Goal: Use online tool/utility: Utilize a website feature to perform a specific function

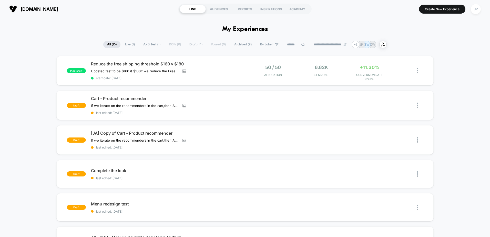
click at [123, 98] on span "Cart - Product recommender" at bounding box center [168, 98] width 154 height 5
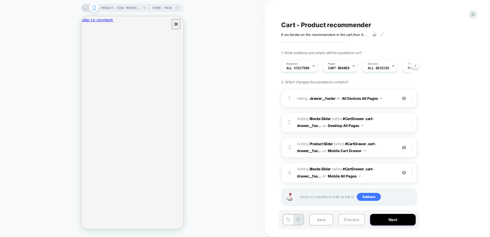
click at [350, 218] on button "Preview" at bounding box center [351, 220] width 27 height 12
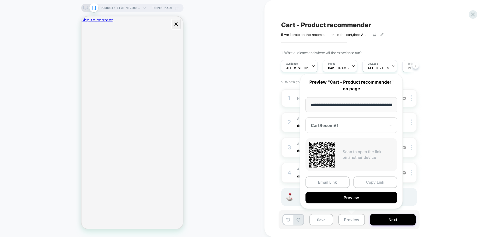
click at [368, 181] on button "Copy Link" at bounding box center [375, 182] width 44 height 12
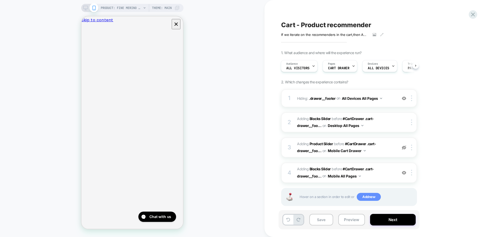
click at [365, 197] on span "Add new" at bounding box center [368, 197] width 24 height 8
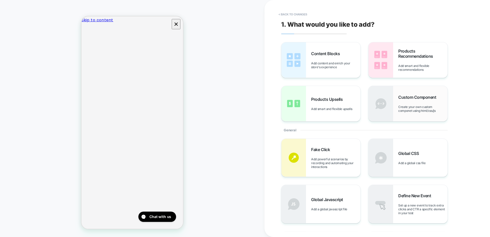
click at [410, 108] on span "Create your own custom componet using html/css/js" at bounding box center [422, 109] width 49 height 8
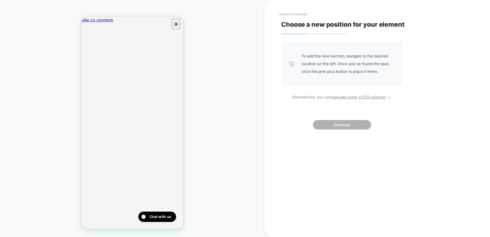
click at [282, 14] on button "< Back to changes" at bounding box center [293, 14] width 34 height 8
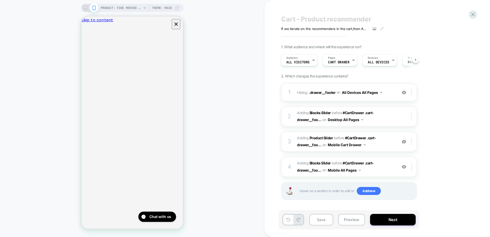
scroll to position [7, 0]
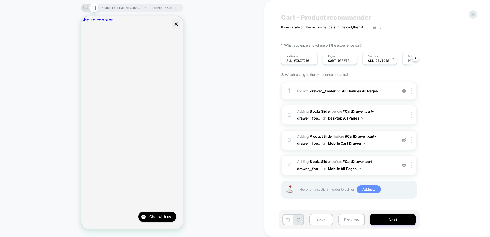
click at [361, 189] on span "Add new" at bounding box center [368, 189] width 24 height 8
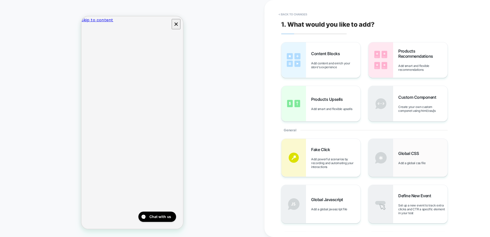
click at [407, 154] on span "Global CSS" at bounding box center [409, 153] width 23 height 5
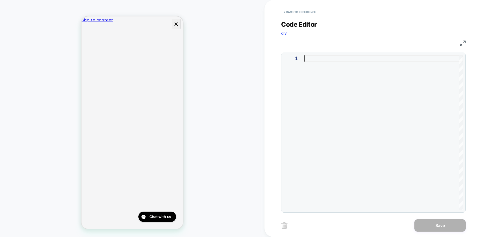
click at [360, 80] on div at bounding box center [383, 132] width 158 height 154
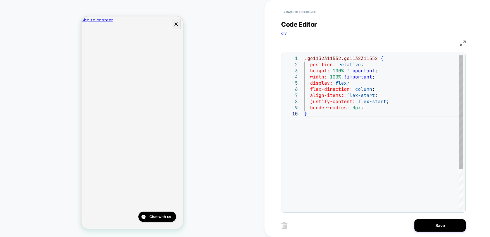
click at [398, 103] on div ".go1132311552.go1132311552 { position: relative ; height: 100% !important ; wid…" at bounding box center [383, 159] width 158 height 209
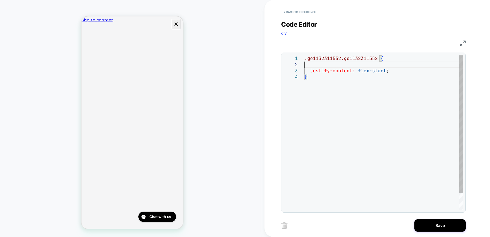
type textarea "**********"
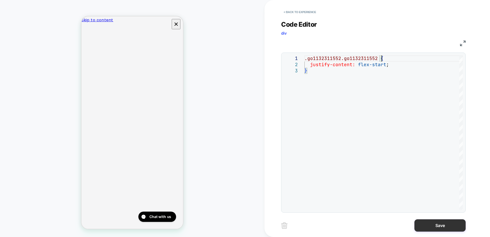
click at [425, 220] on button "Save" at bounding box center [439, 225] width 51 height 12
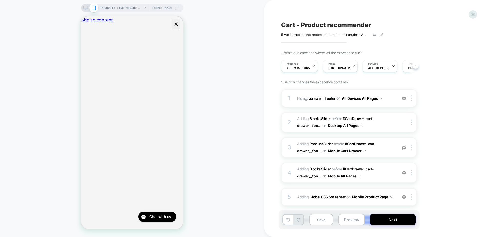
scroll to position [0, 0]
click at [349, 216] on button "Preview" at bounding box center [351, 220] width 27 height 12
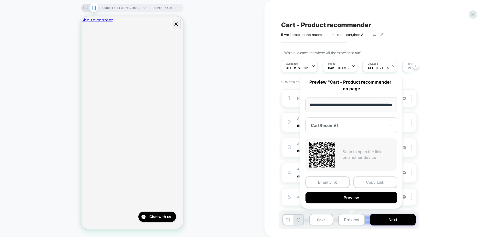
scroll to position [0, 0]
click at [364, 182] on button "Copy Link" at bounding box center [375, 182] width 44 height 12
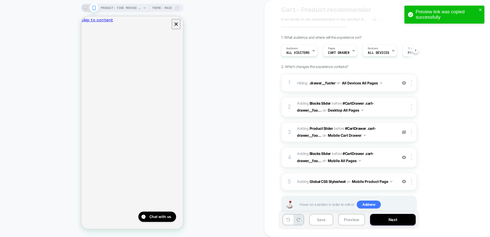
scroll to position [30, 0]
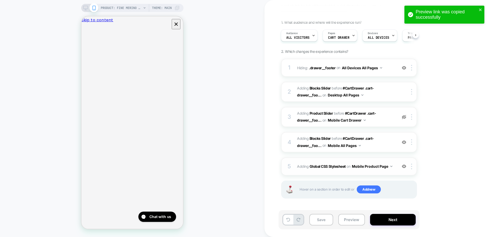
click at [353, 166] on button "Mobile Product Page" at bounding box center [372, 165] width 40 height 7
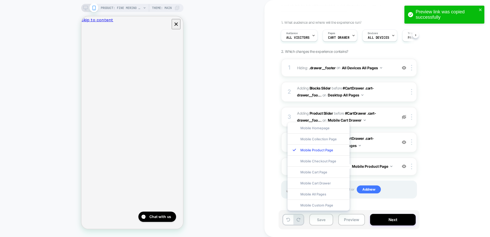
click at [446, 161] on div "1. What audience and where will the experience run? Audience All Visitors Pages…" at bounding box center [374, 115] width 187 height 191
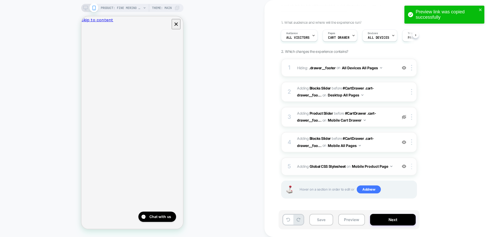
click at [413, 167] on div at bounding box center [412, 166] width 8 height 6
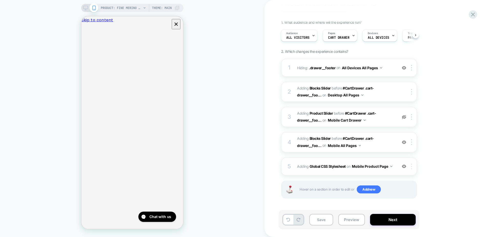
click at [410, 166] on div at bounding box center [412, 166] width 8 height 6
click at [417, 171] on div "1. What audience and where will the experience run? Audience All Visitors Pages…" at bounding box center [374, 115] width 187 height 191
click at [299, 166] on span "Adding Global CSS Stylesheet on Mobile Product Page" at bounding box center [346, 165] width 98 height 7
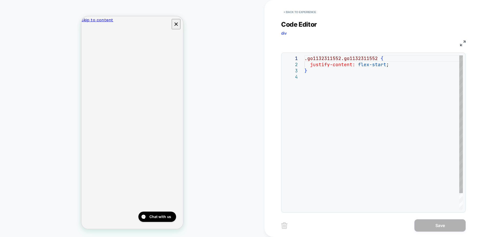
click at [317, 75] on div ".go1132311552.go1132311552 { justify-content: flex-start ; }" at bounding box center [383, 141] width 158 height 173
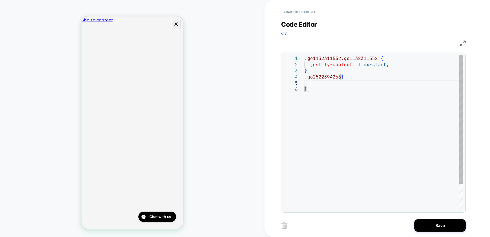
scroll to position [25, 5]
type textarea "**********"
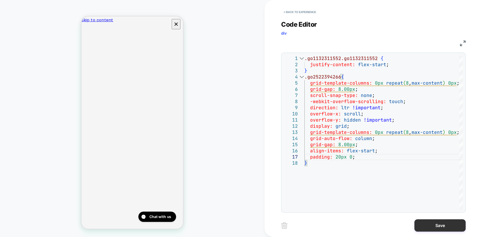
click at [435, 226] on button "Save" at bounding box center [439, 225] width 51 height 12
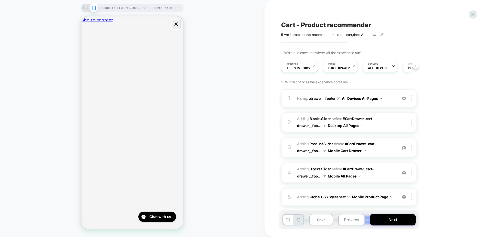
scroll to position [0, 0]
click at [300, 195] on span "Adding Global CSS Stylesheet on Mobile Product Page" at bounding box center [346, 196] width 98 height 7
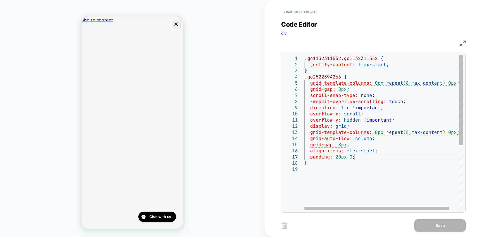
click at [354, 156] on div ".go1132311552.go1132311552 { justify-content: flex-start ; } .go2522394266 { gr…" at bounding box center [389, 187] width 170 height 265
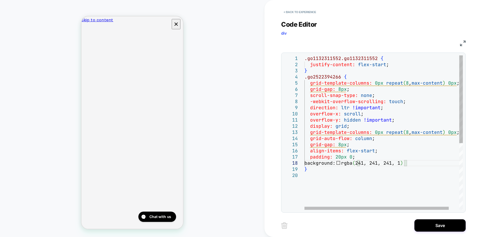
scroll to position [43, 99]
click at [337, 72] on div ".go1132311552.go1132311552 { justify-content: flex-start ; } .go2522394266 { gr…" at bounding box center [389, 187] width 170 height 265
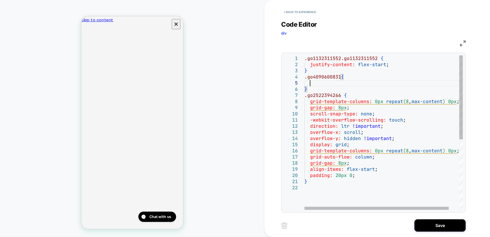
scroll to position [25, 5]
click at [330, 85] on div ".go1132311552.go1132311552 { justify-content: flex-start ; } .go2522394266 { gr…" at bounding box center [389, 196] width 170 height 283
type textarea "**********"
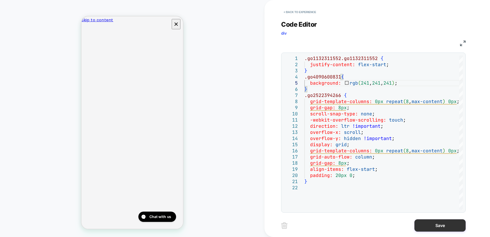
click at [426, 226] on button "Save" at bounding box center [439, 225] width 51 height 12
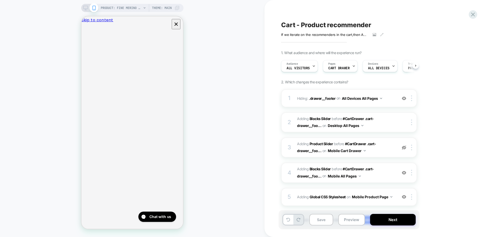
scroll to position [0, 0]
click at [346, 220] on button "Preview" at bounding box center [351, 220] width 27 height 12
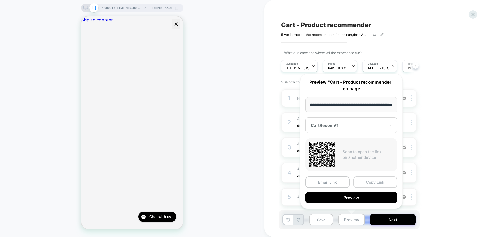
scroll to position [0, 0]
click at [365, 180] on button "Copy Link" at bounding box center [375, 182] width 44 height 12
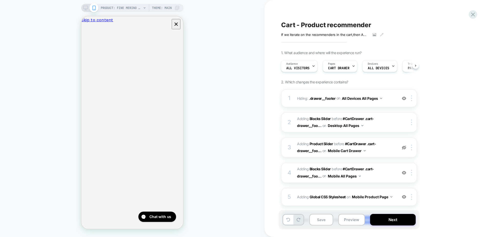
drag, startPoint x: 85, startPoint y: 9, endPoint x: 82, endPoint y: 38, distance: 28.8
click at [85, 9] on icon at bounding box center [85, 9] width 0 height 1
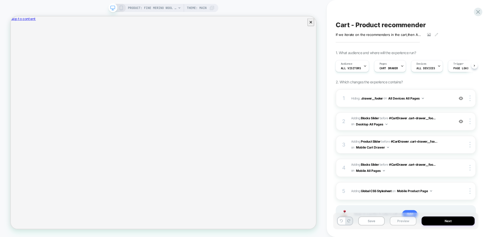
click at [403, 219] on button "Preview" at bounding box center [402, 220] width 27 height 9
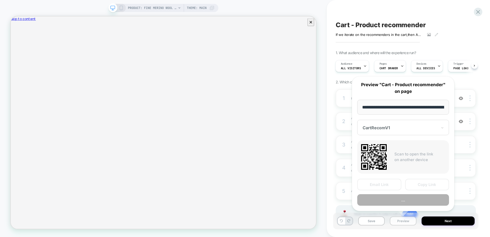
scroll to position [0, 94]
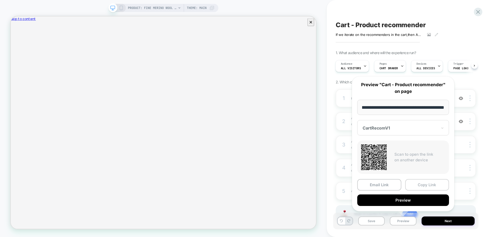
click at [413, 189] on button "Copy Link" at bounding box center [427, 185] width 44 height 12
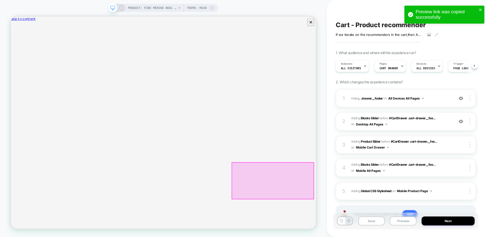
scroll to position [0, 80]
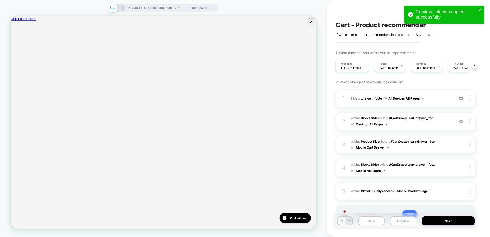
click at [122, 10] on icon at bounding box center [121, 8] width 5 height 5
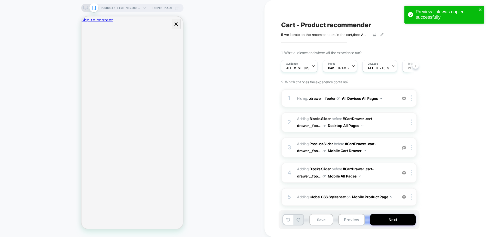
click at [302, 194] on span "Adding Global CSS Stylesheet on Mobile Product Page" at bounding box center [346, 196] width 98 height 7
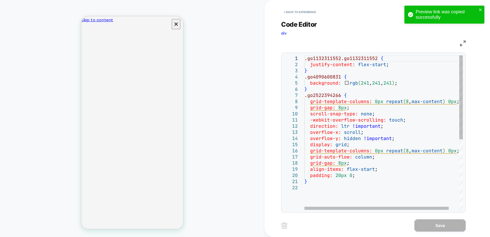
click at [325, 92] on div ".go1132311552.go1132311552 { justify-content: flex-start ; } .go4090600831 { ba…" at bounding box center [389, 196] width 170 height 283
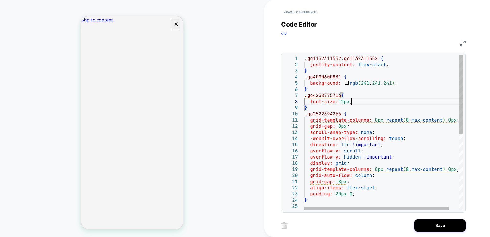
scroll to position [43, 47]
type textarea "**********"
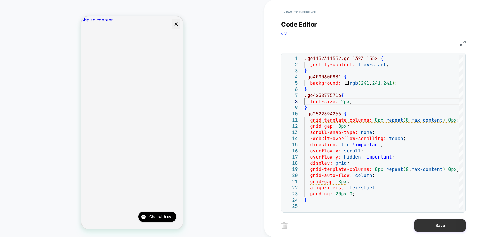
click at [429, 224] on button "Save" at bounding box center [439, 225] width 51 height 12
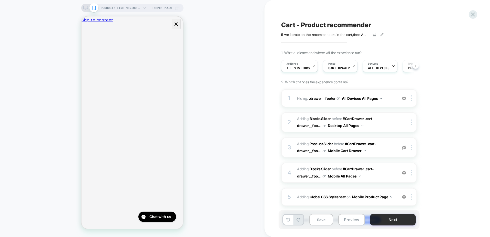
scroll to position [0, 0]
click at [348, 218] on button "Preview" at bounding box center [351, 220] width 27 height 12
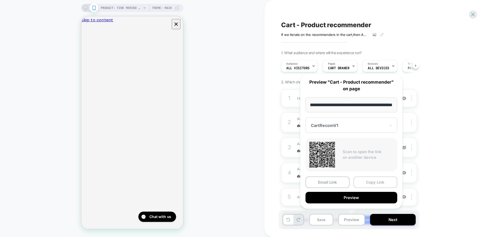
scroll to position [0, 0]
click at [367, 183] on button "Copy Link" at bounding box center [375, 182] width 44 height 12
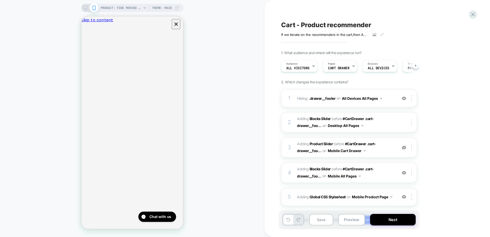
click at [301, 198] on span "Adding Global CSS Stylesheet on Mobile Product Page" at bounding box center [346, 196] width 98 height 7
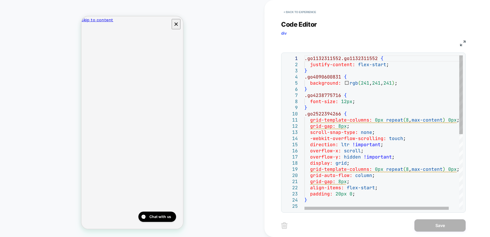
click at [353, 94] on div ".go1132311552.go1132311552 { justify-content: flex-start ; } .go4090600831 { ba…" at bounding box center [389, 206] width 170 height 302
type textarea "**********"
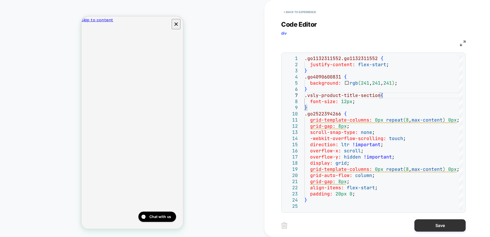
click at [440, 226] on button "Save" at bounding box center [439, 225] width 51 height 12
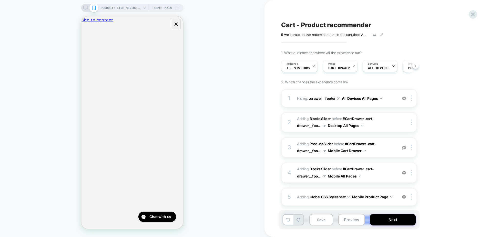
scroll to position [0, 0]
click at [349, 218] on button "Preview" at bounding box center [351, 220] width 27 height 12
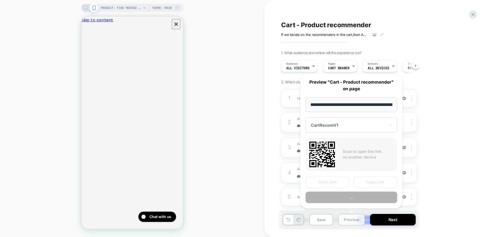
scroll to position [0, 94]
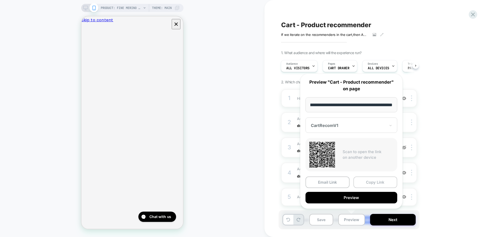
click at [363, 180] on button "Copy Link" at bounding box center [375, 182] width 44 height 12
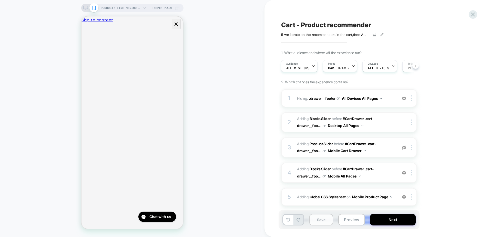
click at [316, 218] on button "Save" at bounding box center [321, 220] width 24 height 12
click at [347, 220] on button "Preview" at bounding box center [351, 220] width 27 height 12
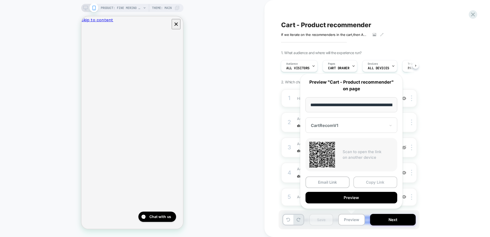
click at [374, 181] on button "Copy Link" at bounding box center [375, 182] width 44 height 12
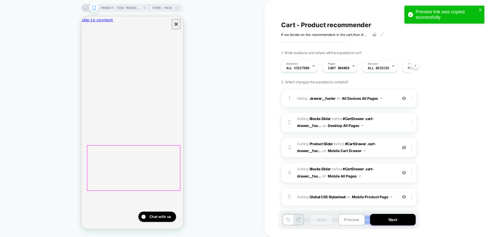
drag, startPoint x: 157, startPoint y: 171, endPoint x: 115, endPoint y: 171, distance: 42.2
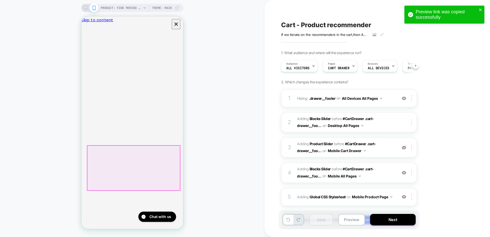
drag, startPoint x: 149, startPoint y: 179, endPoint x: 106, endPoint y: 179, distance: 43.3
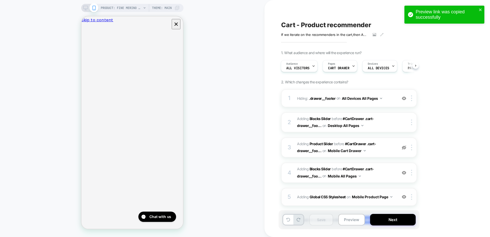
click at [300, 198] on span "Adding Global CSS Stylesheet on Mobile Product Page" at bounding box center [346, 196] width 98 height 7
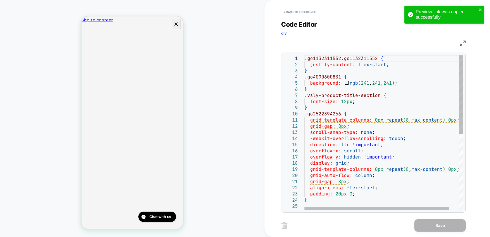
click at [356, 102] on div ".go1132311552.go1132311552 { justify-content: flex-start ; } .go4090600831 { ba…" at bounding box center [389, 206] width 170 height 302
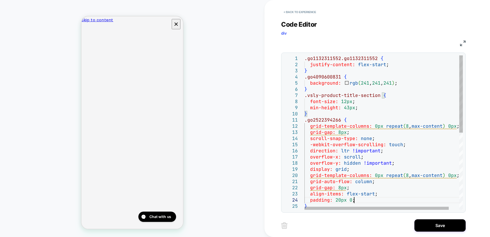
scroll to position [37, 5]
click at [362, 198] on div ".go1132311552.go1132311552 { justify-content: flex-start ; } .go4090600831 { ba…" at bounding box center [389, 209] width 170 height 308
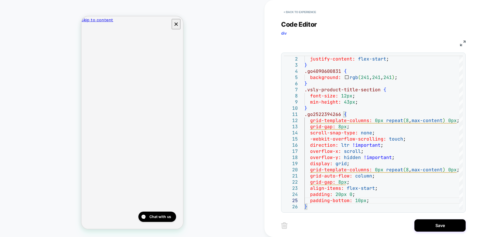
scroll to position [1, 0]
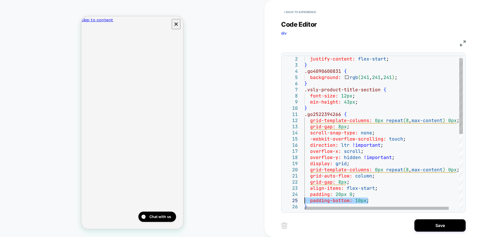
drag, startPoint x: 372, startPoint y: 201, endPoint x: 299, endPoint y: 198, distance: 72.8
click at [304, 198] on div ".go1132311552.go1132311552 { justify-content: flex-start ; } .go4090600831 { ba…" at bounding box center [389, 207] width 170 height 314
click at [338, 195] on div ".go1132311552.go1132311552 { justify-content: flex-start ; } .go4090600831 { ba…" at bounding box center [389, 204] width 170 height 308
click at [339, 195] on div ".go1132311552.go1132311552 { justify-content: flex-start ; } .go4090600831 { ba…" at bounding box center [389, 204] width 170 height 308
click at [360, 102] on div ".go1132311552.go1132311552 { justify-content: flex-start ; } .go4090600831 { ba…" at bounding box center [389, 204] width 170 height 308
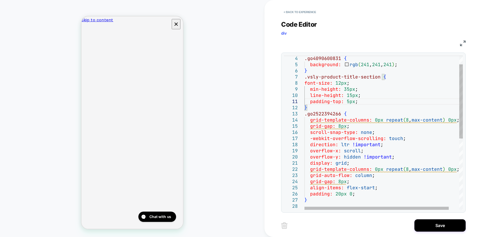
click at [360, 191] on div ".go4090600831 { background: rgb ( 241 , 241 , 241 ) ; } .vsly-product-title-sec…" at bounding box center [389, 197] width 170 height 320
click at [308, 105] on div ".go4090600831 { background: rgb ( 241 , 241 , 241 ) ; } .vsly-product-title-sec…" at bounding box center [389, 197] width 170 height 320
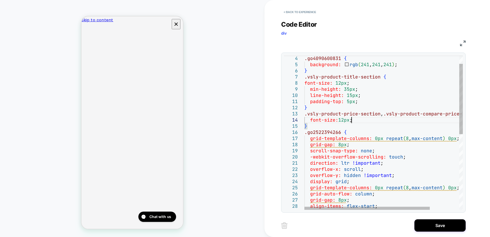
scroll to position [18, 47]
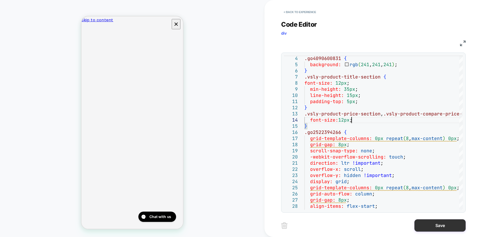
type textarea "**********"
click at [433, 226] on button "Save" at bounding box center [439, 225] width 51 height 12
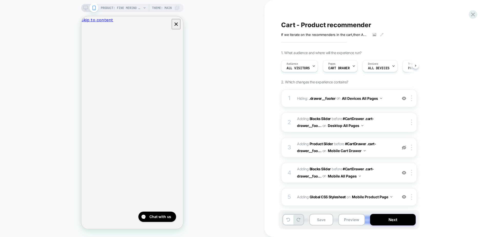
scroll to position [0, 0]
click at [322, 222] on button "Save" at bounding box center [321, 220] width 24 height 12
click at [347, 220] on button "Preview" at bounding box center [351, 220] width 27 height 12
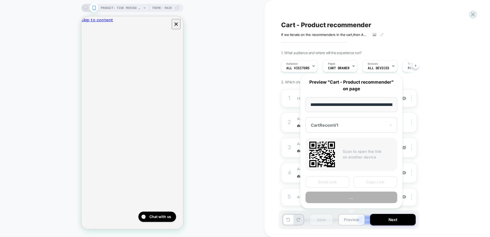
scroll to position [0, 94]
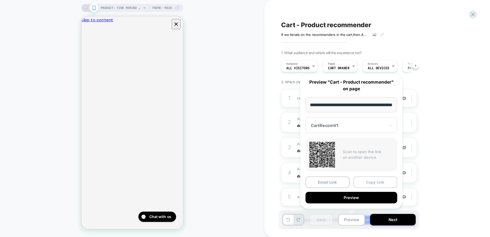
click at [369, 181] on button "Copy Link" at bounding box center [375, 182] width 44 height 12
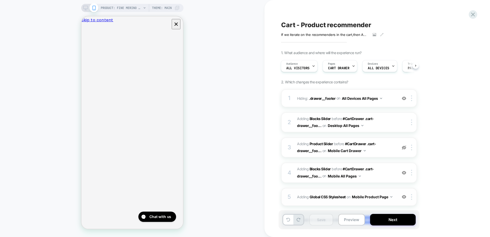
click at [297, 198] on span "Adding Global CSS Stylesheet on Mobile Product Page" at bounding box center [346, 196] width 98 height 7
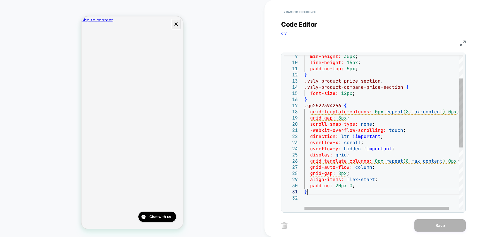
click at [316, 191] on div "min-height: 35px ; line-height: 15px ; padding-top: 5px ; } .vsly-product-price…" at bounding box center [389, 176] width 170 height 345
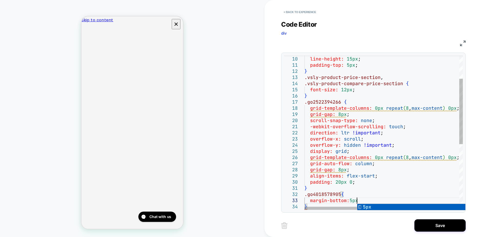
scroll to position [12, 55]
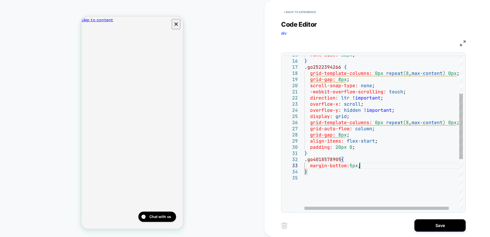
click at [316, 175] on div "font-size: 12px ; } .go2522394266 { grid-template-columns: 0px repeat ( 8 , max…" at bounding box center [389, 147] width 170 height 363
type textarea "**********"
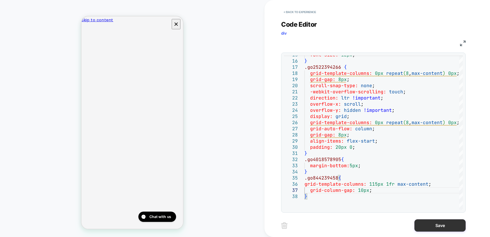
click at [427, 223] on button "Save" at bounding box center [439, 225] width 51 height 12
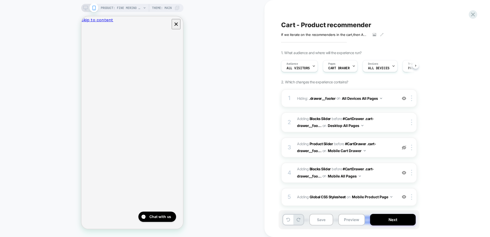
scroll to position [0, 0]
click at [324, 222] on button "Save" at bounding box center [321, 220] width 24 height 12
click at [346, 220] on button "Preview" at bounding box center [351, 220] width 27 height 12
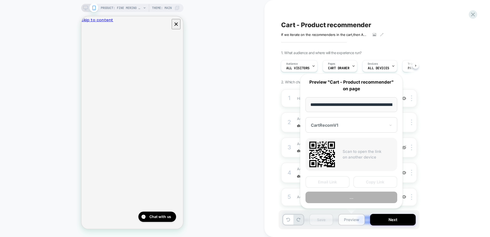
scroll to position [0, 94]
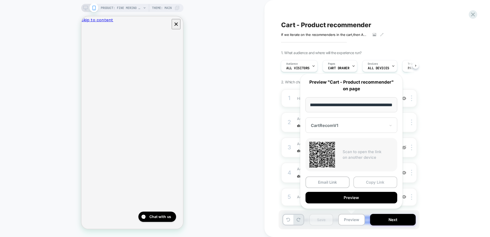
click at [370, 181] on button "Copy Link" at bounding box center [375, 182] width 44 height 12
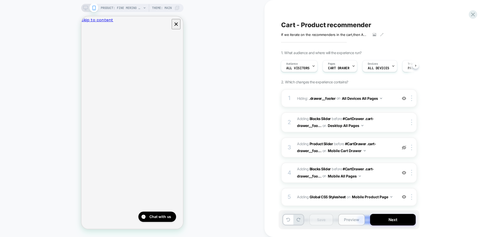
drag, startPoint x: 346, startPoint y: 219, endPoint x: 346, endPoint y: 225, distance: 5.6
click at [346, 219] on button "Preview" at bounding box center [351, 220] width 27 height 12
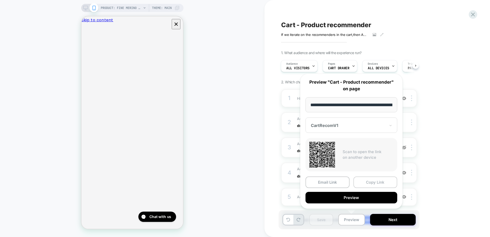
click at [367, 179] on button "Copy Link" at bounding box center [375, 182] width 44 height 12
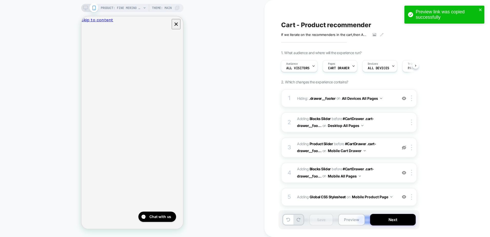
click at [353, 221] on button "Preview" at bounding box center [351, 220] width 27 height 12
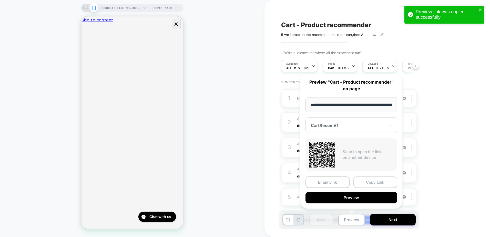
click at [363, 183] on button "Copy Link" at bounding box center [375, 182] width 44 height 12
